Goal: Task Accomplishment & Management: Use online tool/utility

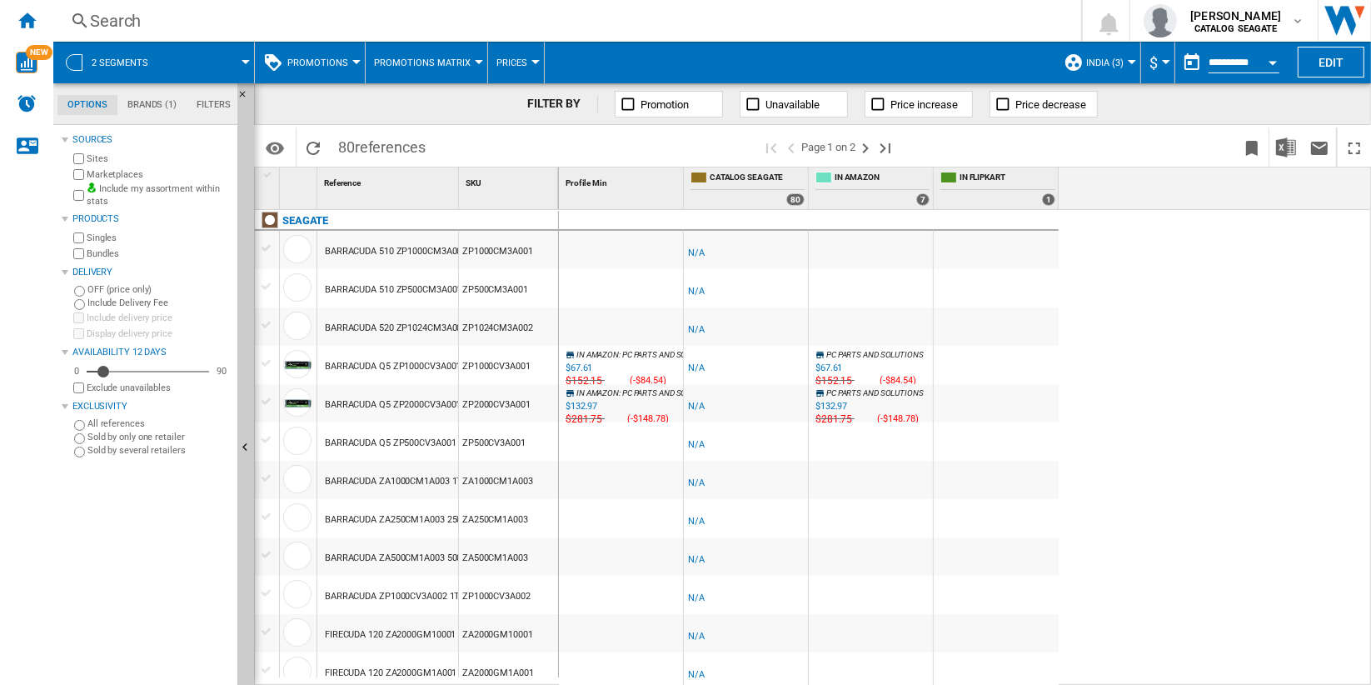
click at [1106, 60] on span "India (3)" at bounding box center [1104, 62] width 37 height 11
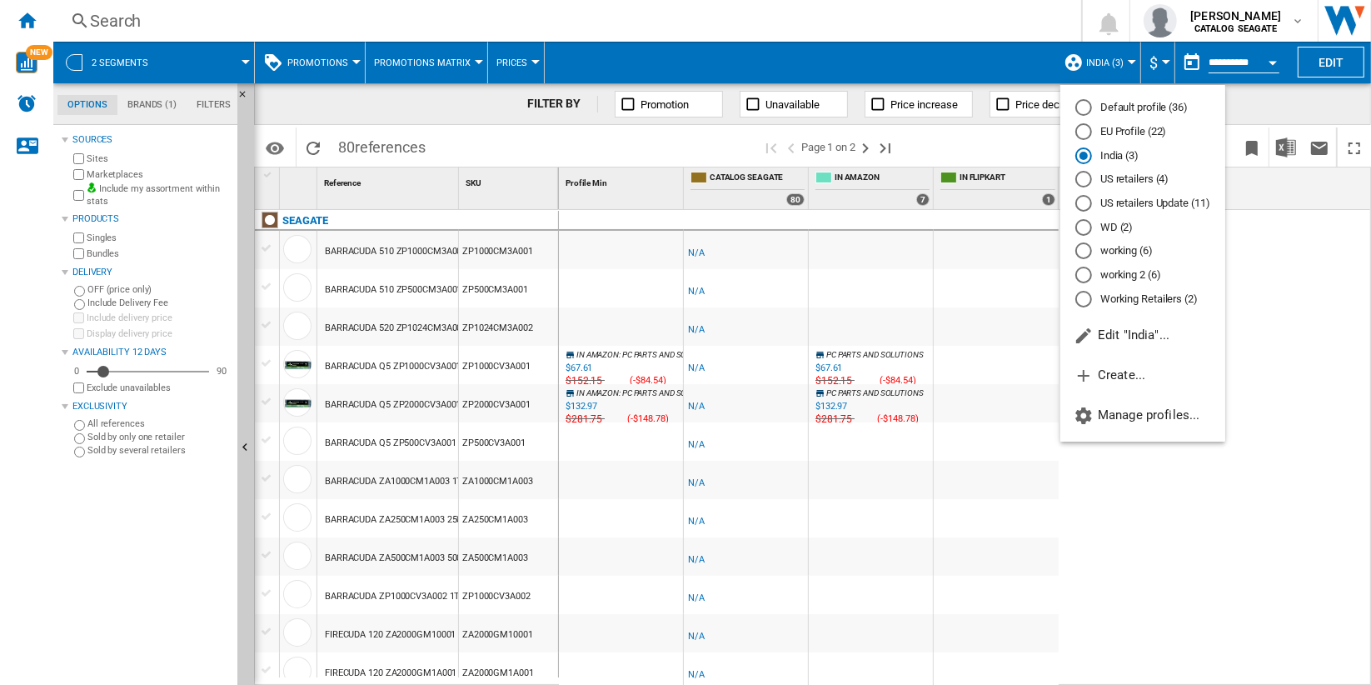
click at [963, 247] on md-backdrop at bounding box center [685, 342] width 1371 height 685
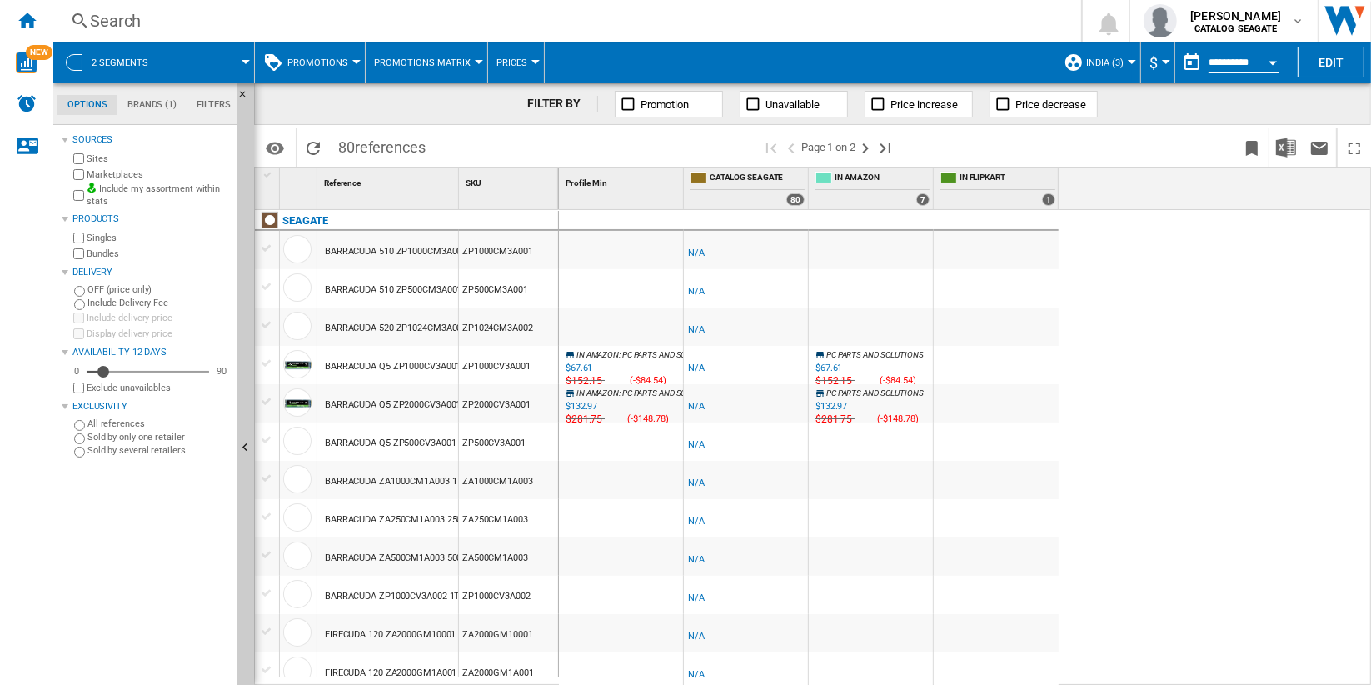
click at [348, 56] on button "Promotions" at bounding box center [321, 63] width 69 height 42
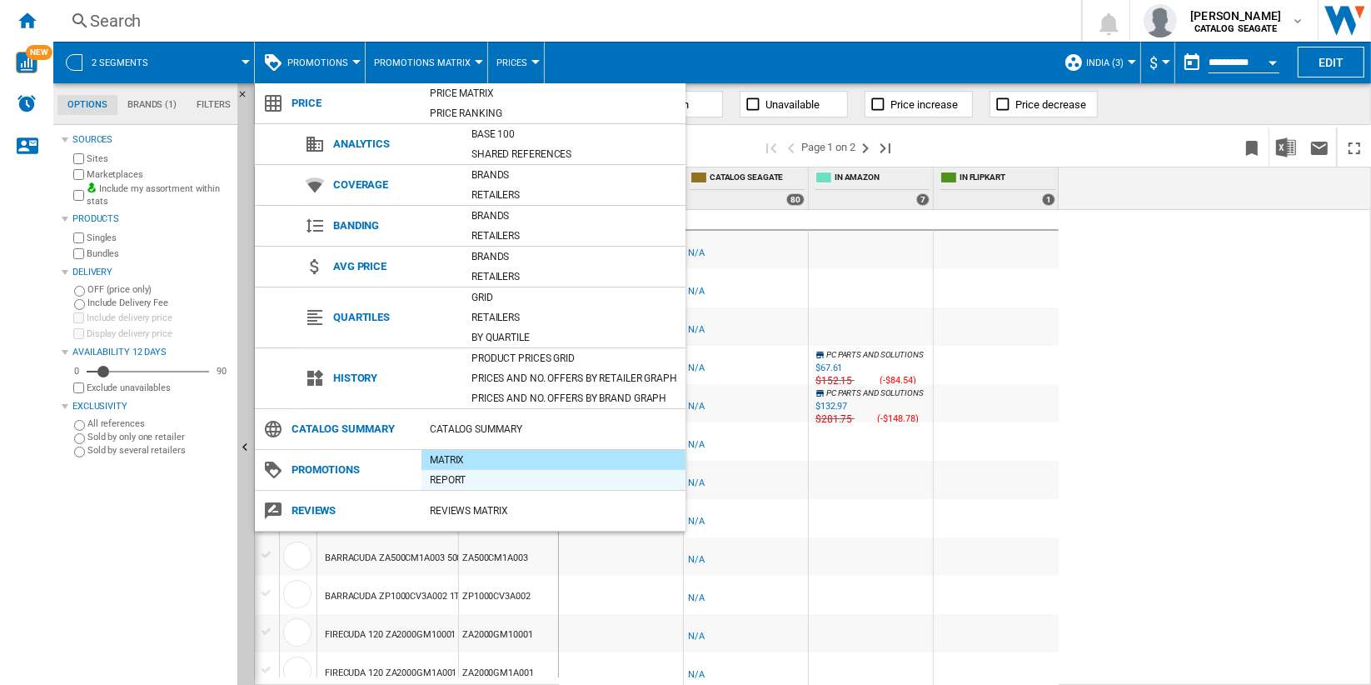
click at [535, 475] on div "Report" at bounding box center [554, 480] width 264 height 17
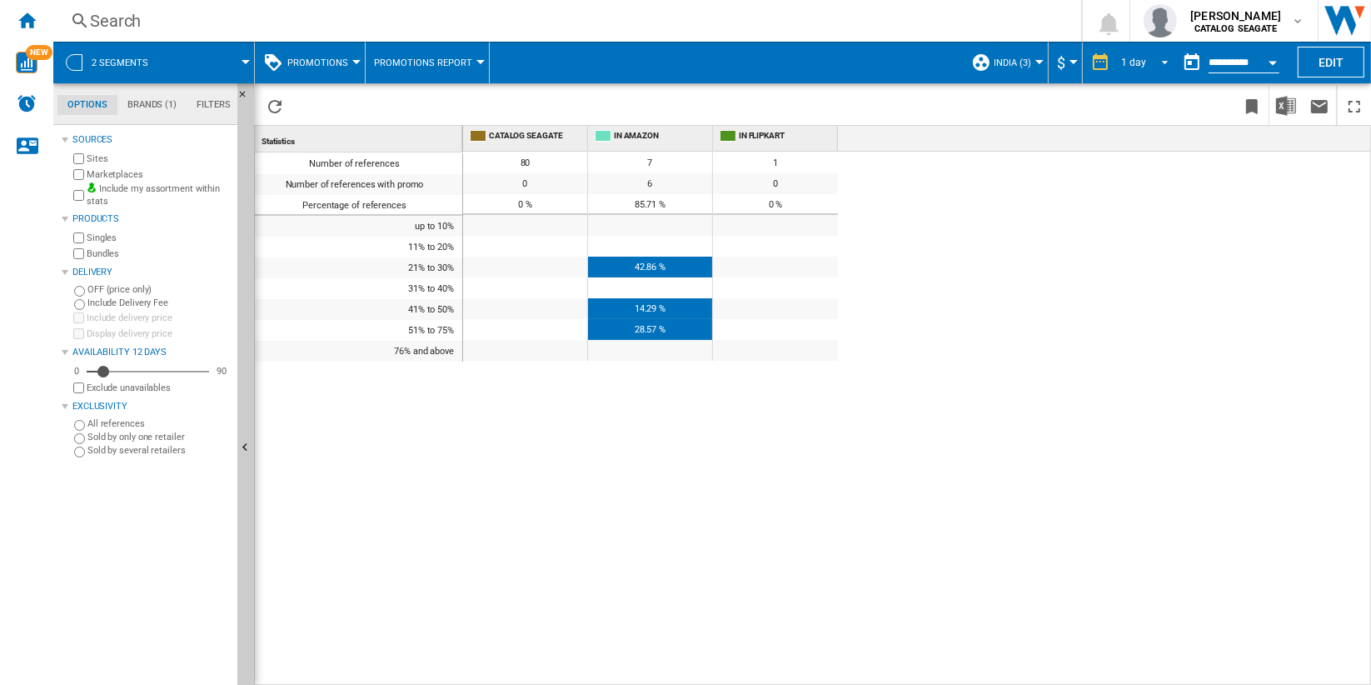
click at [1130, 59] on div "1 day" at bounding box center [1133, 63] width 25 height 12
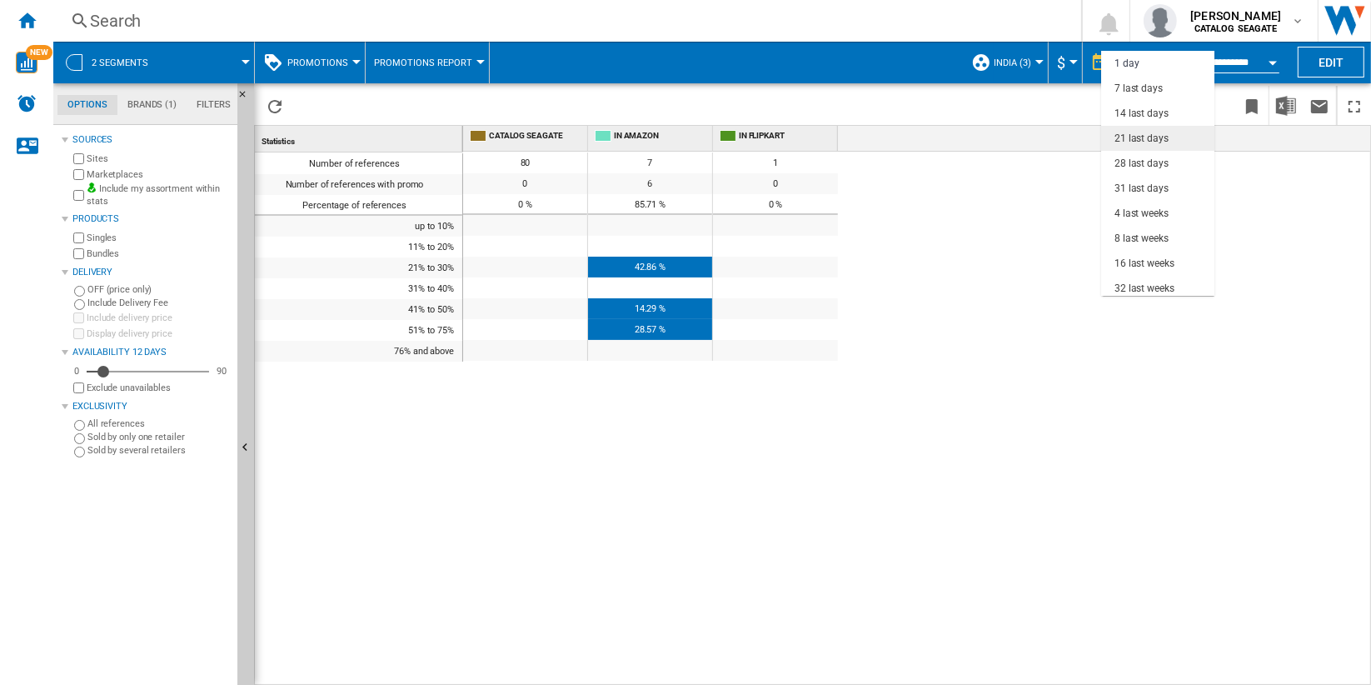
click at [1173, 138] on md-option "21 last days" at bounding box center [1157, 138] width 113 height 25
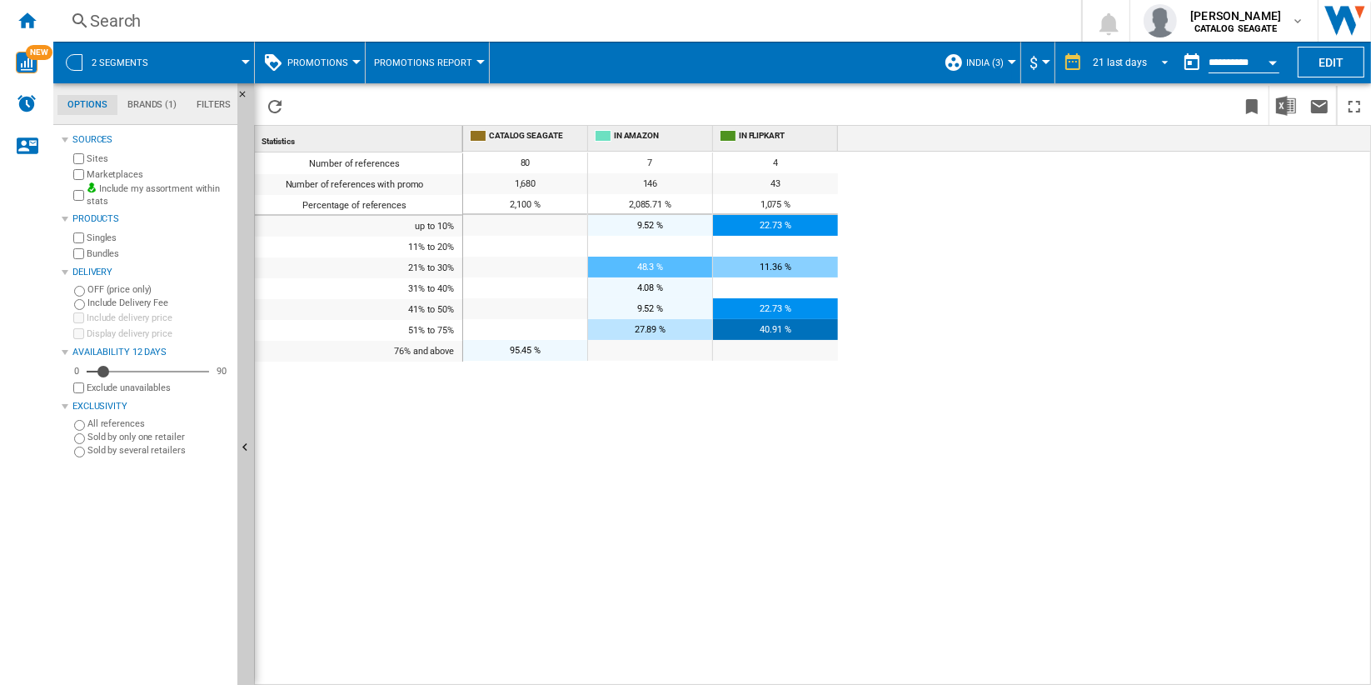
click at [1123, 61] on div "21 last days" at bounding box center [1120, 63] width 54 height 12
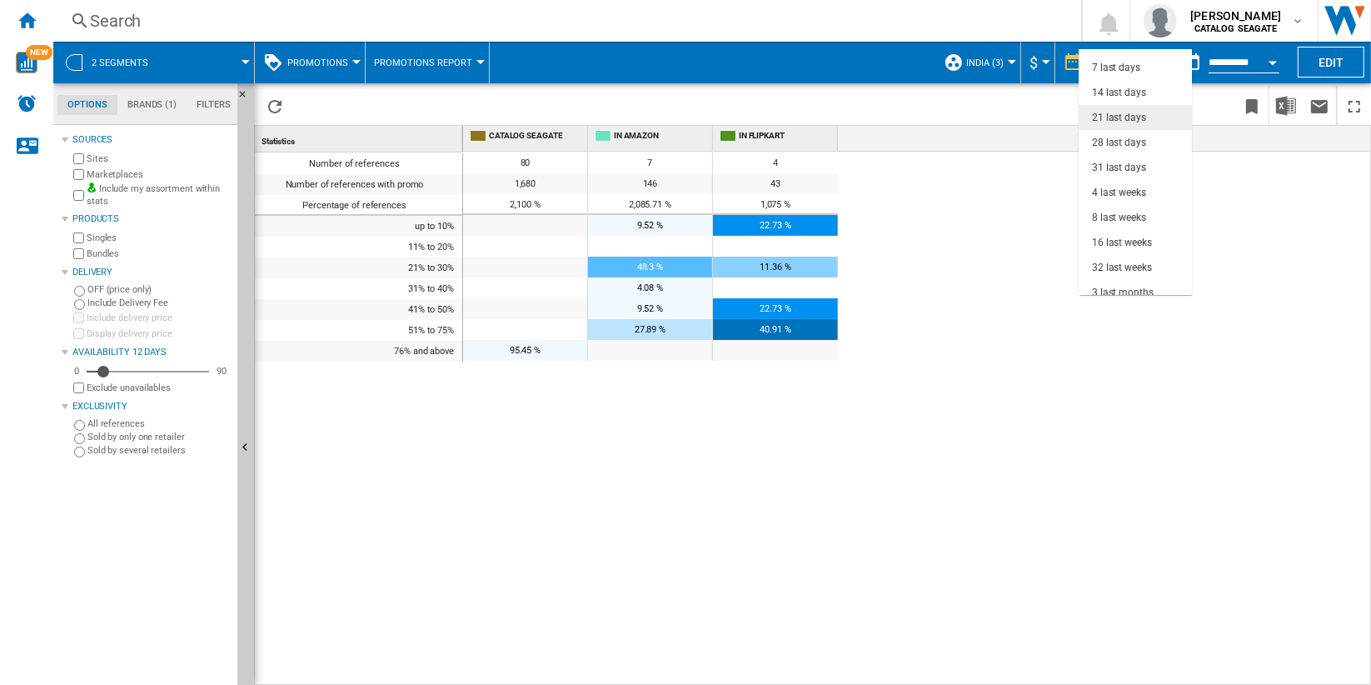
scroll to position [12, 0]
click at [1144, 78] on md-option "7 last days" at bounding box center [1135, 74] width 113 height 25
